Goal: Check status: Check status

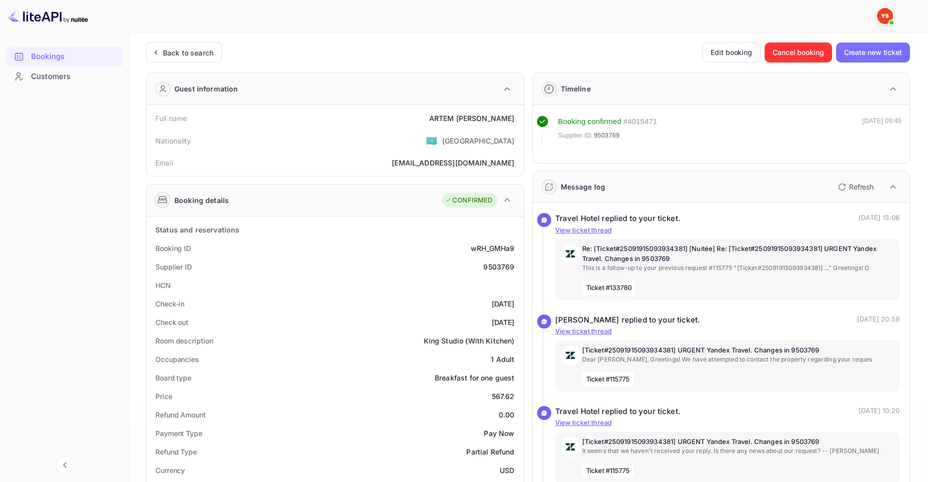
click at [51, 62] on div "Bookings" at bounding box center [74, 56] width 87 height 11
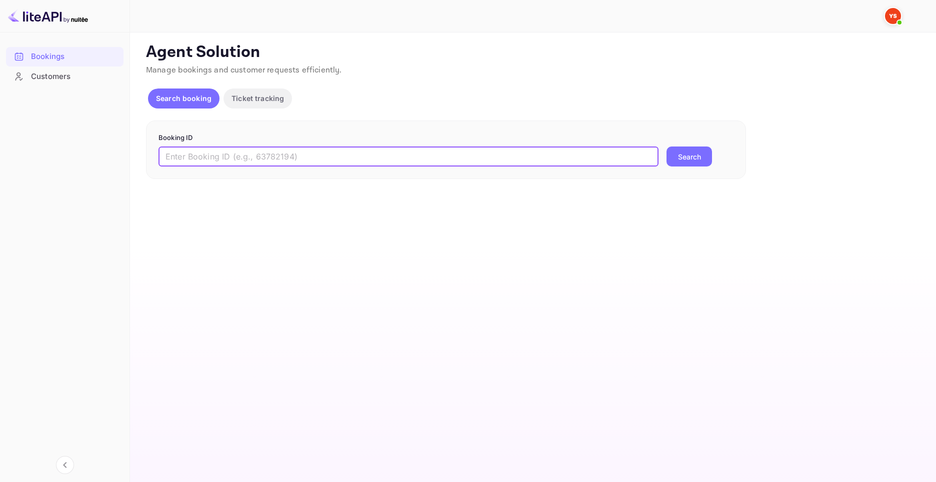
click at [348, 161] on input "text" at bounding box center [408, 156] width 500 height 20
paste input "9782384"
type input "9782384"
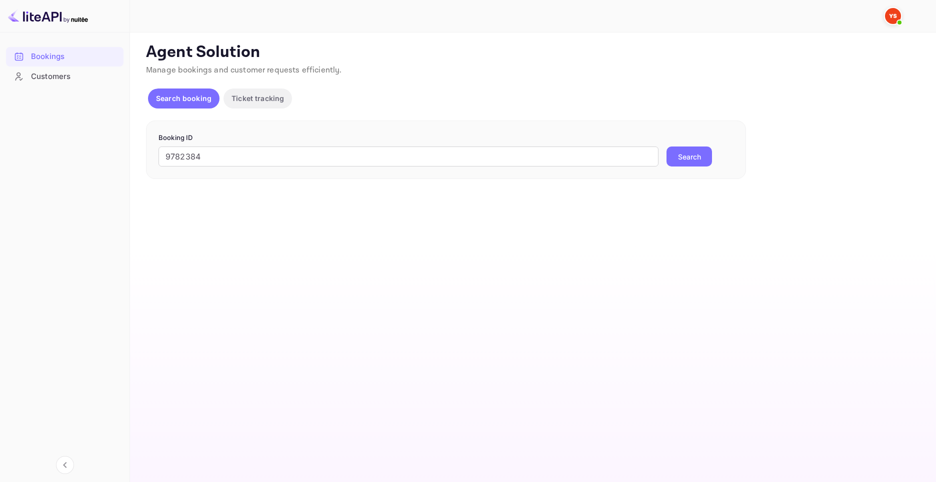
click at [703, 149] on button "Search" at bounding box center [688, 156] width 45 height 20
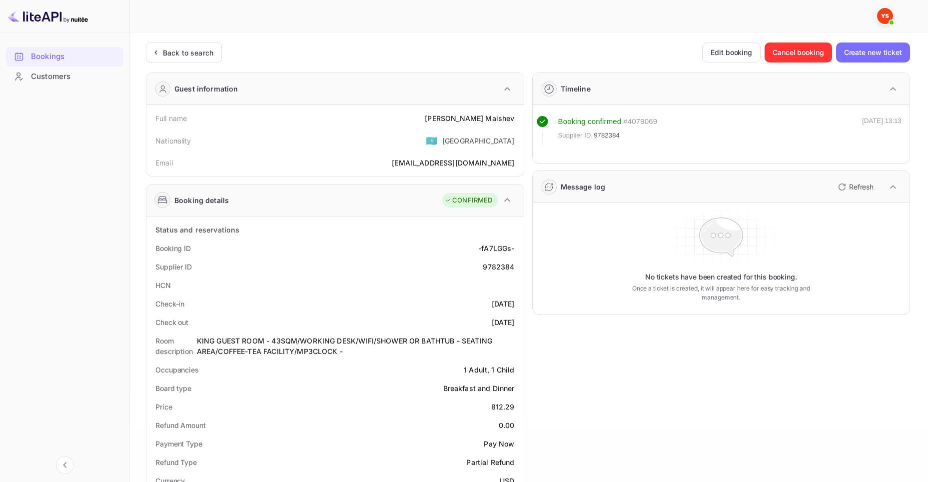
drag, startPoint x: 471, startPoint y: 118, endPoint x: 516, endPoint y: 121, distance: 45.1
click at [455, 120] on div "Full name Ivan Maishev" at bounding box center [334, 118] width 369 height 18
click at [475, 117] on div "Ivan Maishev" at bounding box center [469, 118] width 89 height 10
drag, startPoint x: 470, startPoint y: 117, endPoint x: 516, endPoint y: 118, distance: 45.5
click at [516, 118] on div "Full name Ivan Maishev" at bounding box center [334, 118] width 369 height 18
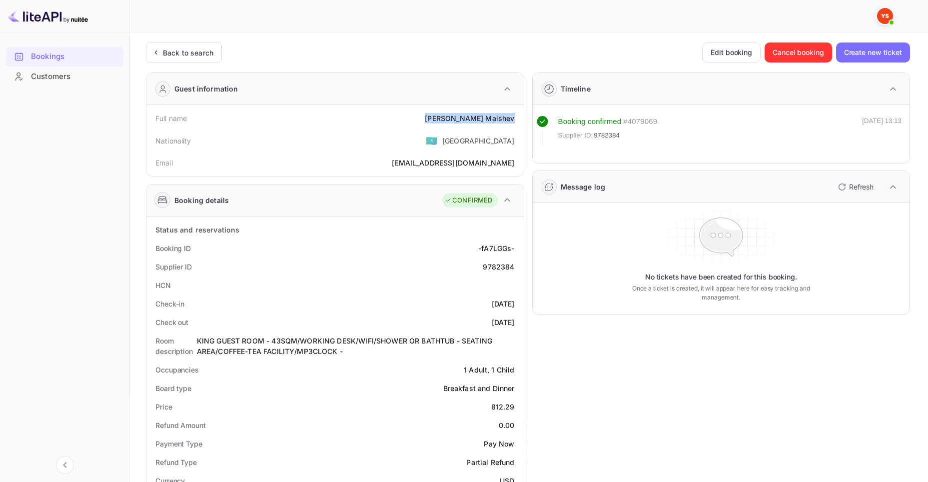
copy div "Ivan Maishev"
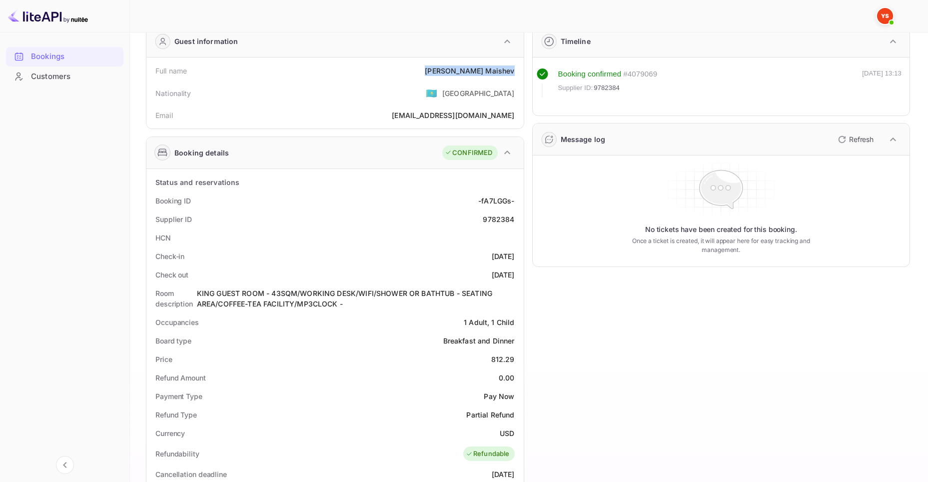
scroll to position [100, 0]
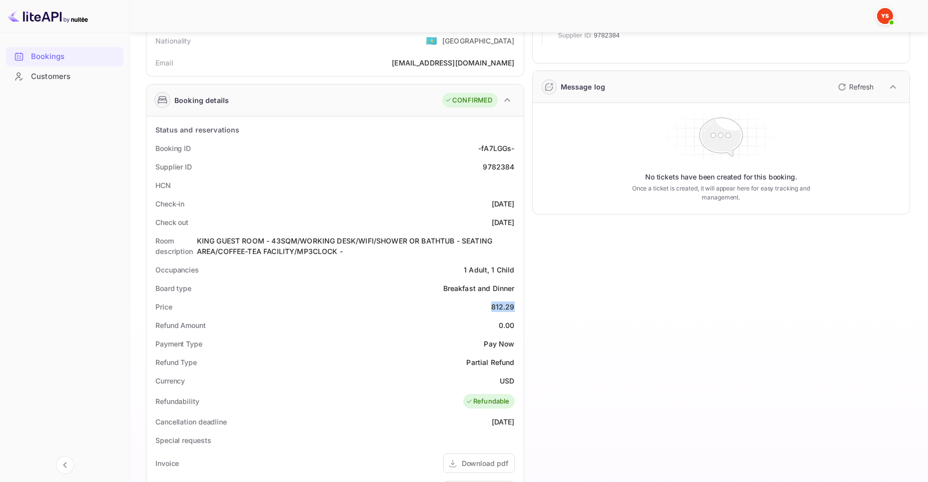
drag, startPoint x: 484, startPoint y: 311, endPoint x: 516, endPoint y: 308, distance: 31.6
click at [516, 308] on div "Price 812.29" at bounding box center [334, 306] width 369 height 18
copy div "812.29"
